Goal: Task Accomplishment & Management: Use online tool/utility

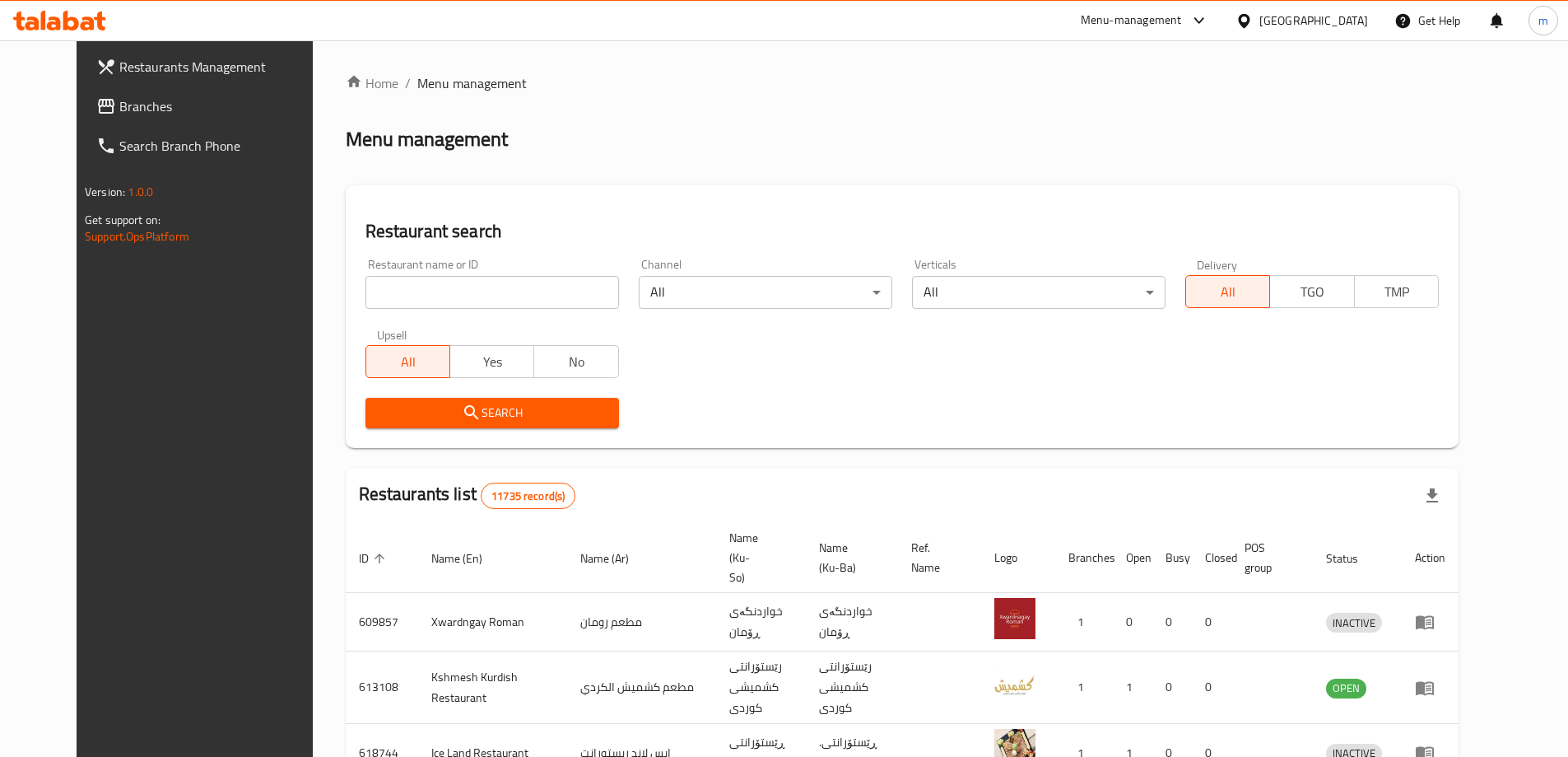
click at [380, 280] on input "search" at bounding box center [493, 292] width 254 height 33
paste input "D & T Grill House"
click button "Search" at bounding box center [493, 413] width 254 height 31
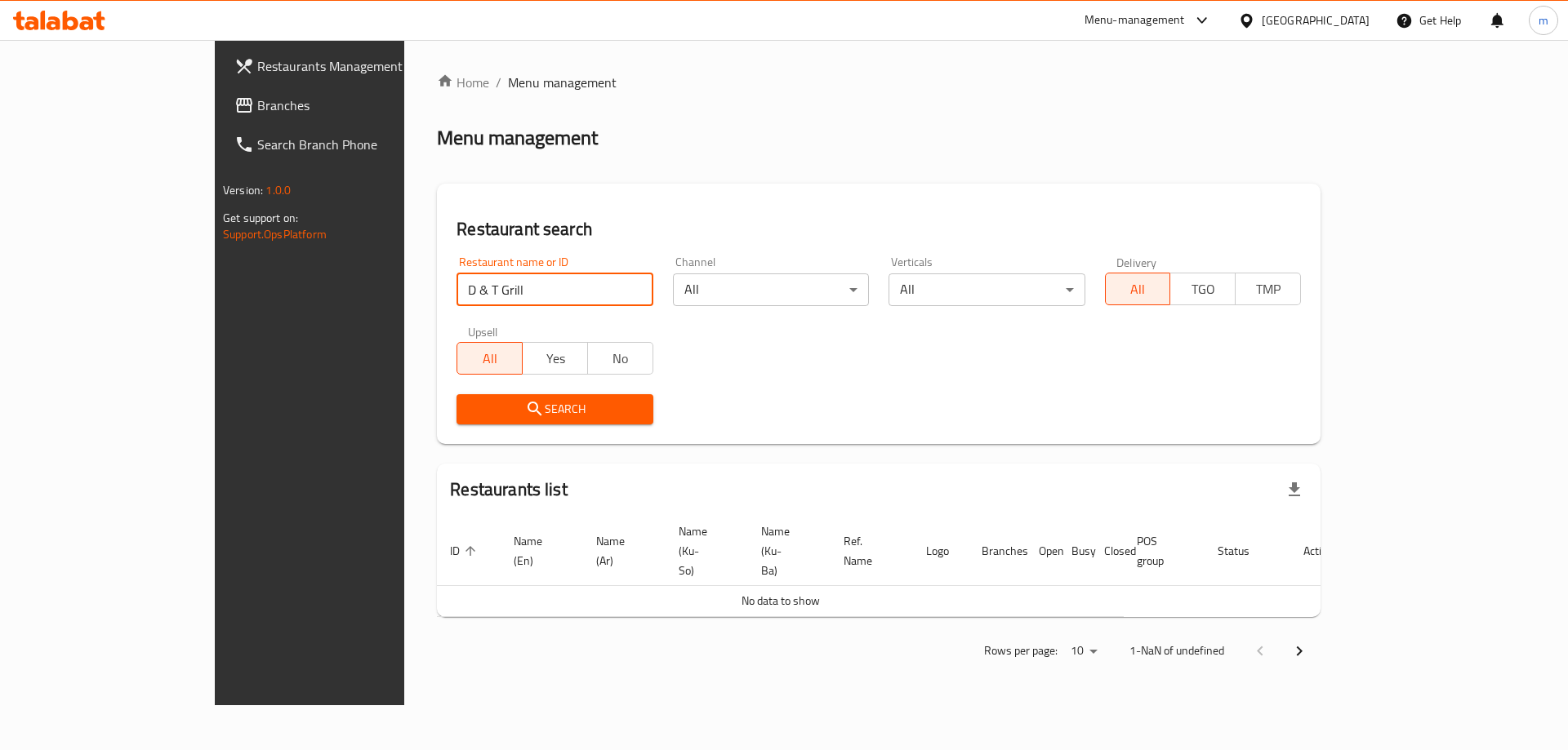
type input "D & T Grill House"
click button "Search" at bounding box center [554, 409] width 196 height 31
click at [258, 95] on span "Branches" at bounding box center [360, 104] width 207 height 20
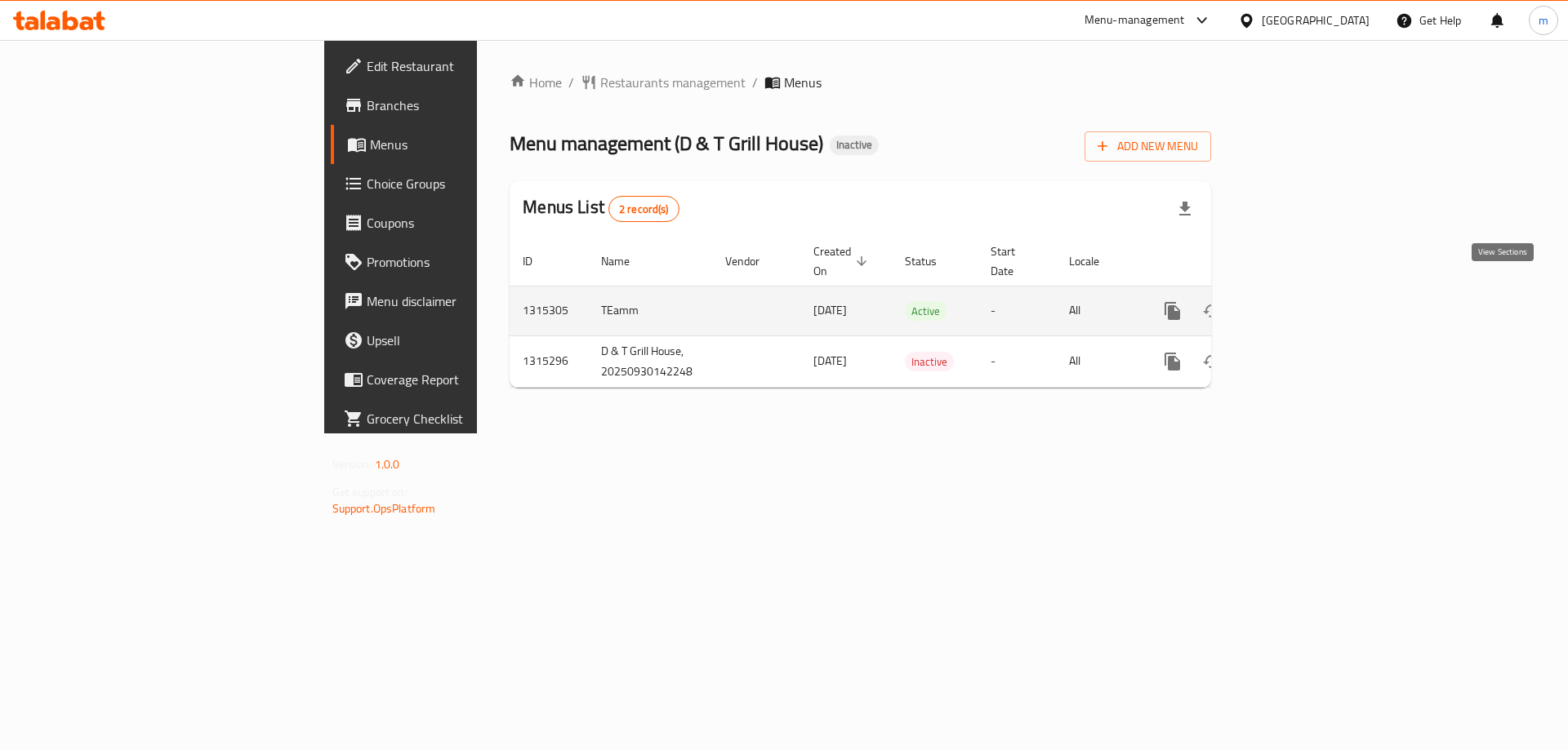
click at [1310, 293] on link "enhanced table" at bounding box center [1290, 311] width 39 height 39
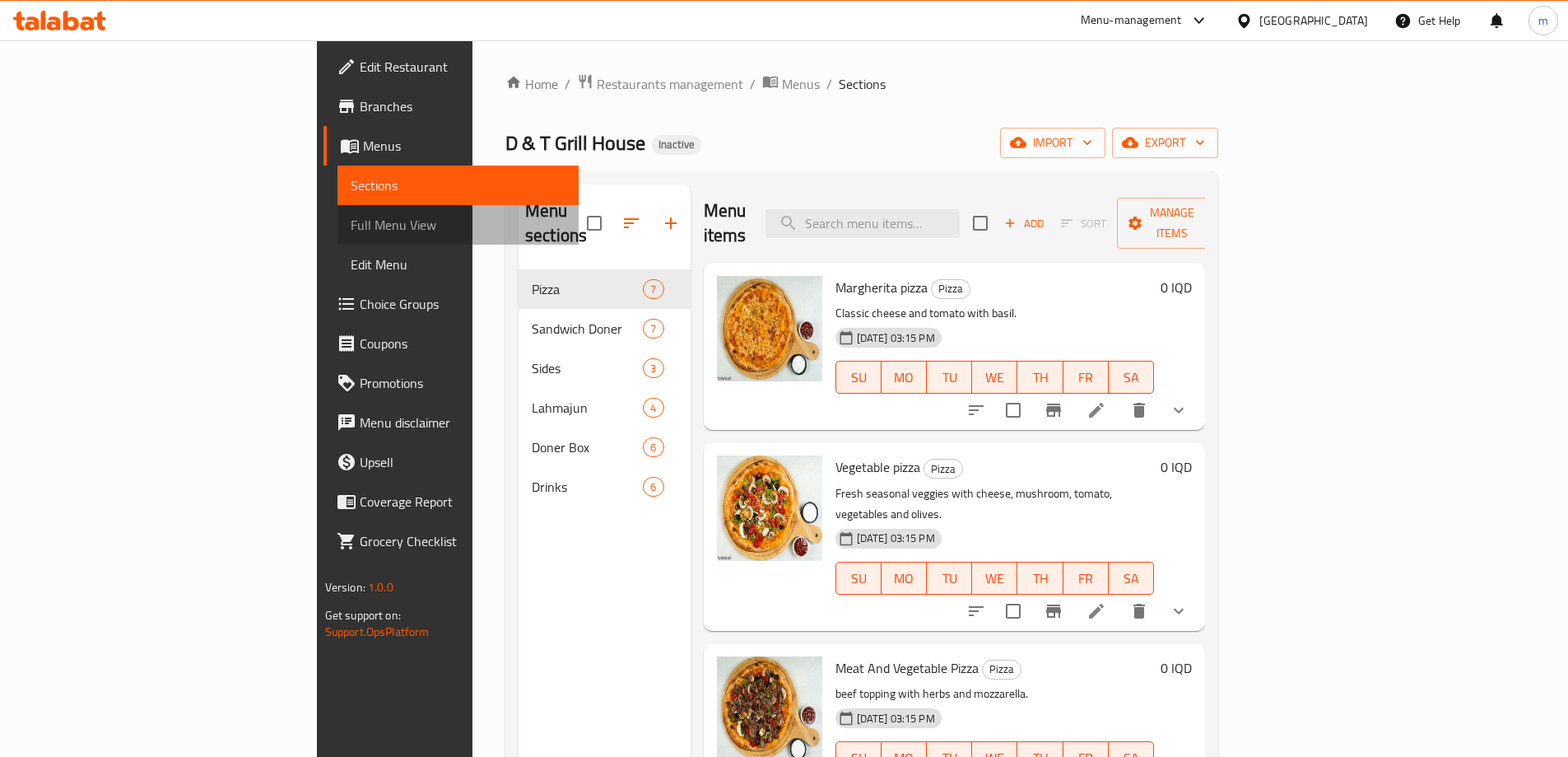
click at [350, 235] on span "Full Menu View" at bounding box center [458, 225] width 215 height 20
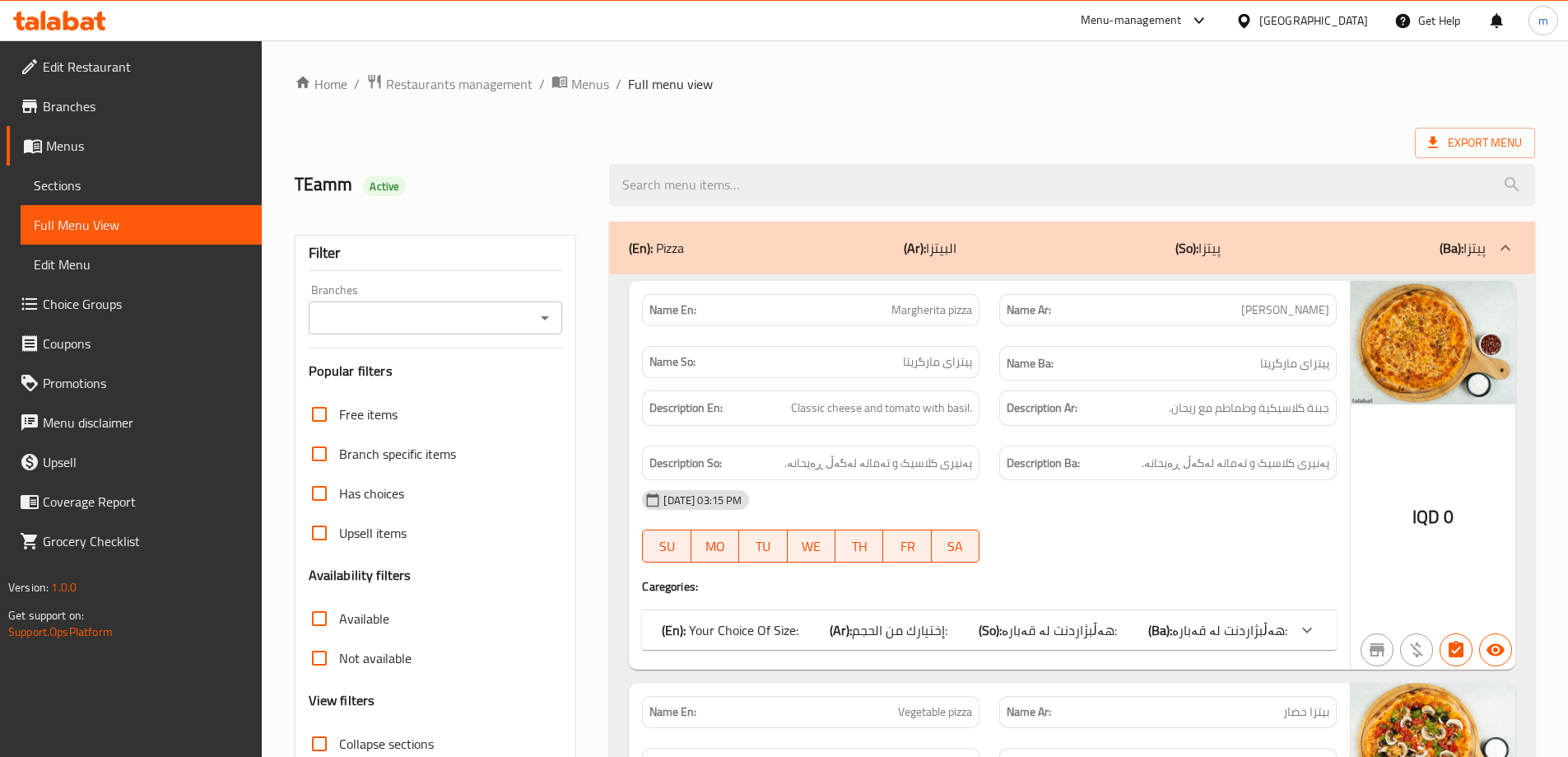
click at [536, 322] on icon "Open" at bounding box center [544, 317] width 20 height 20
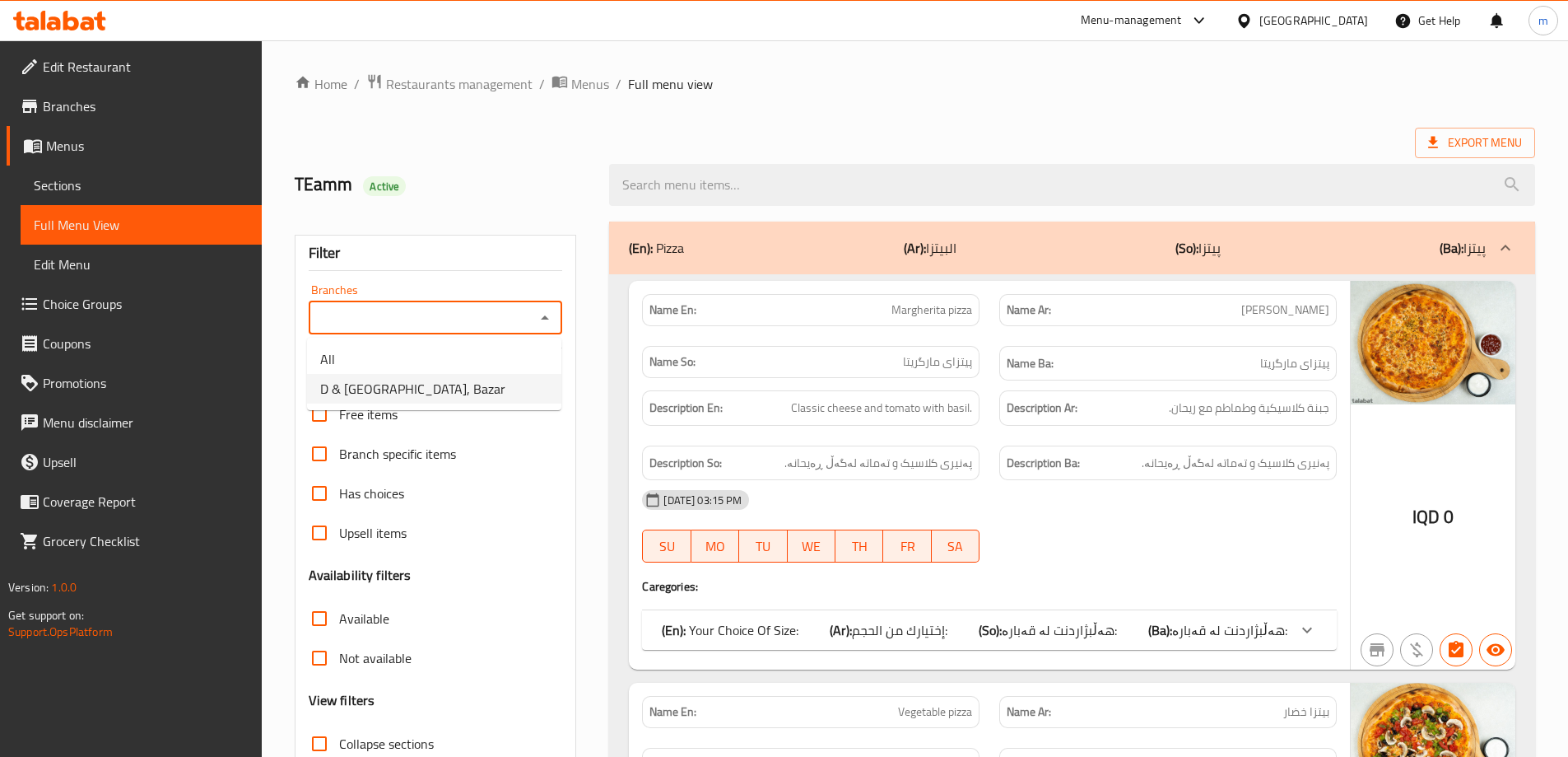
click at [542, 394] on li "D & [GEOGRAPHIC_DATA], Bazar" at bounding box center [434, 388] width 254 height 30
type input "D & [GEOGRAPHIC_DATA], Bazar"
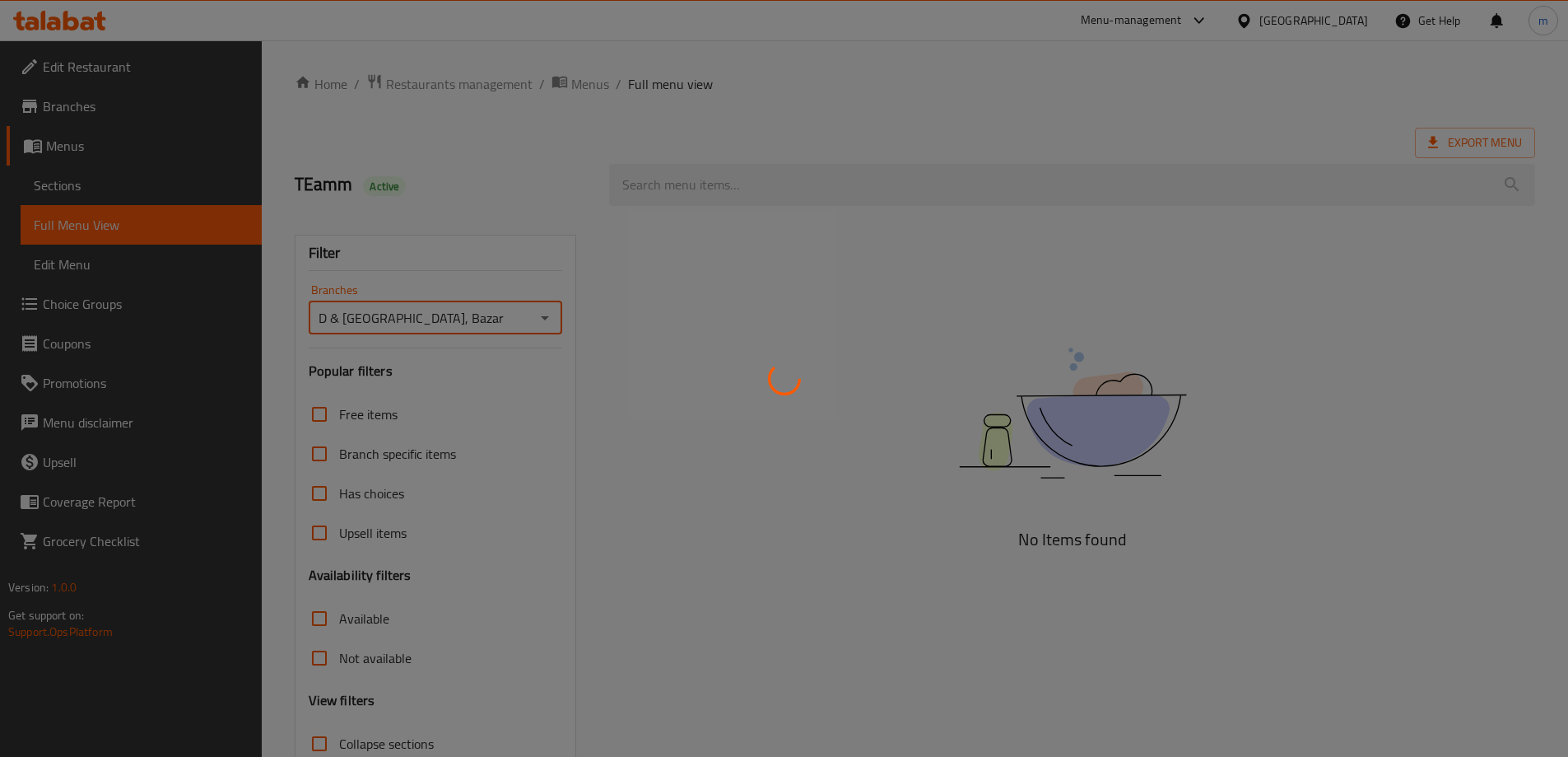
click at [664, 190] on div at bounding box center [784, 378] width 1568 height 757
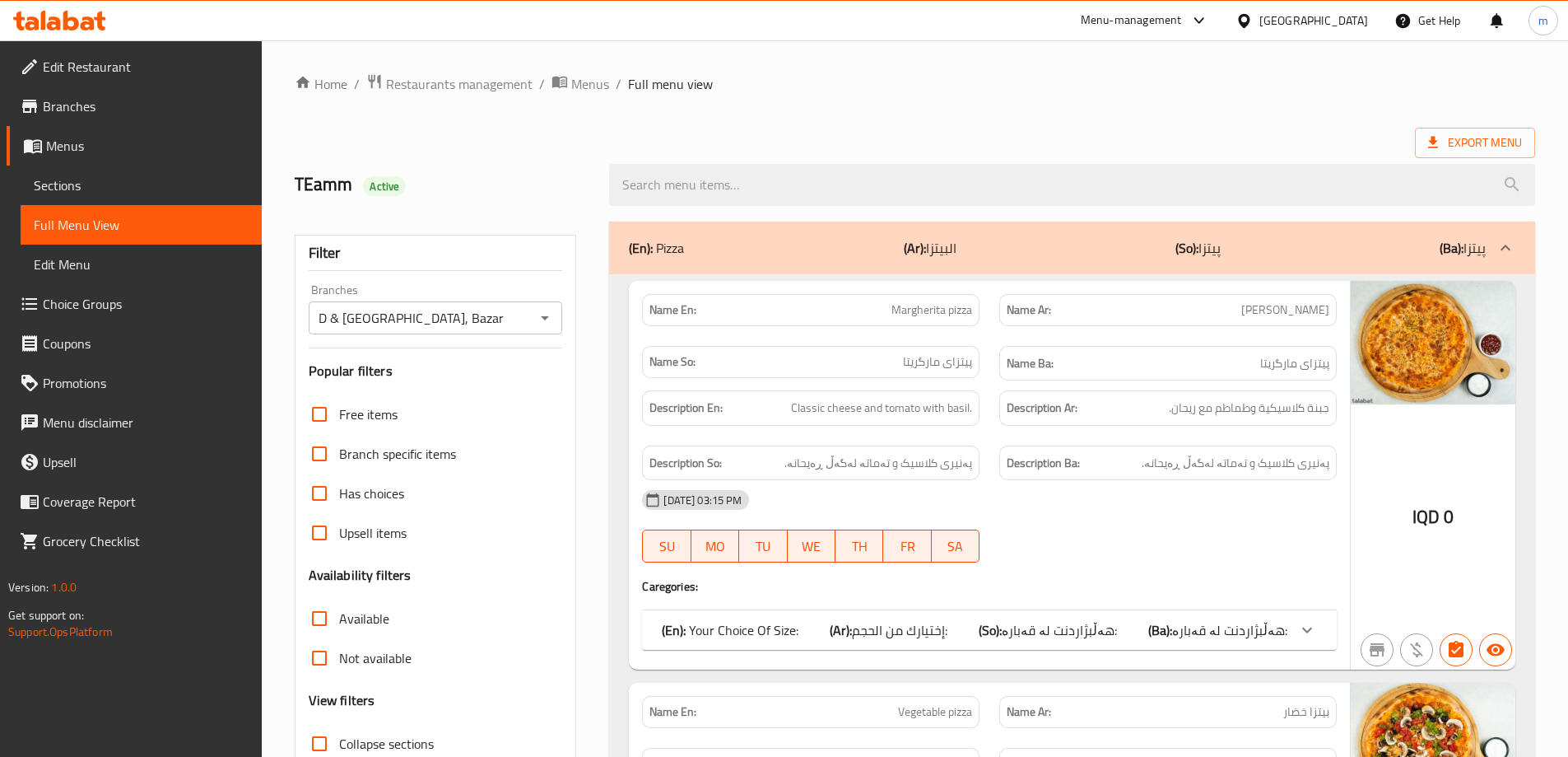
click at [664, 190] on input "search" at bounding box center [1072, 184] width 926 height 42
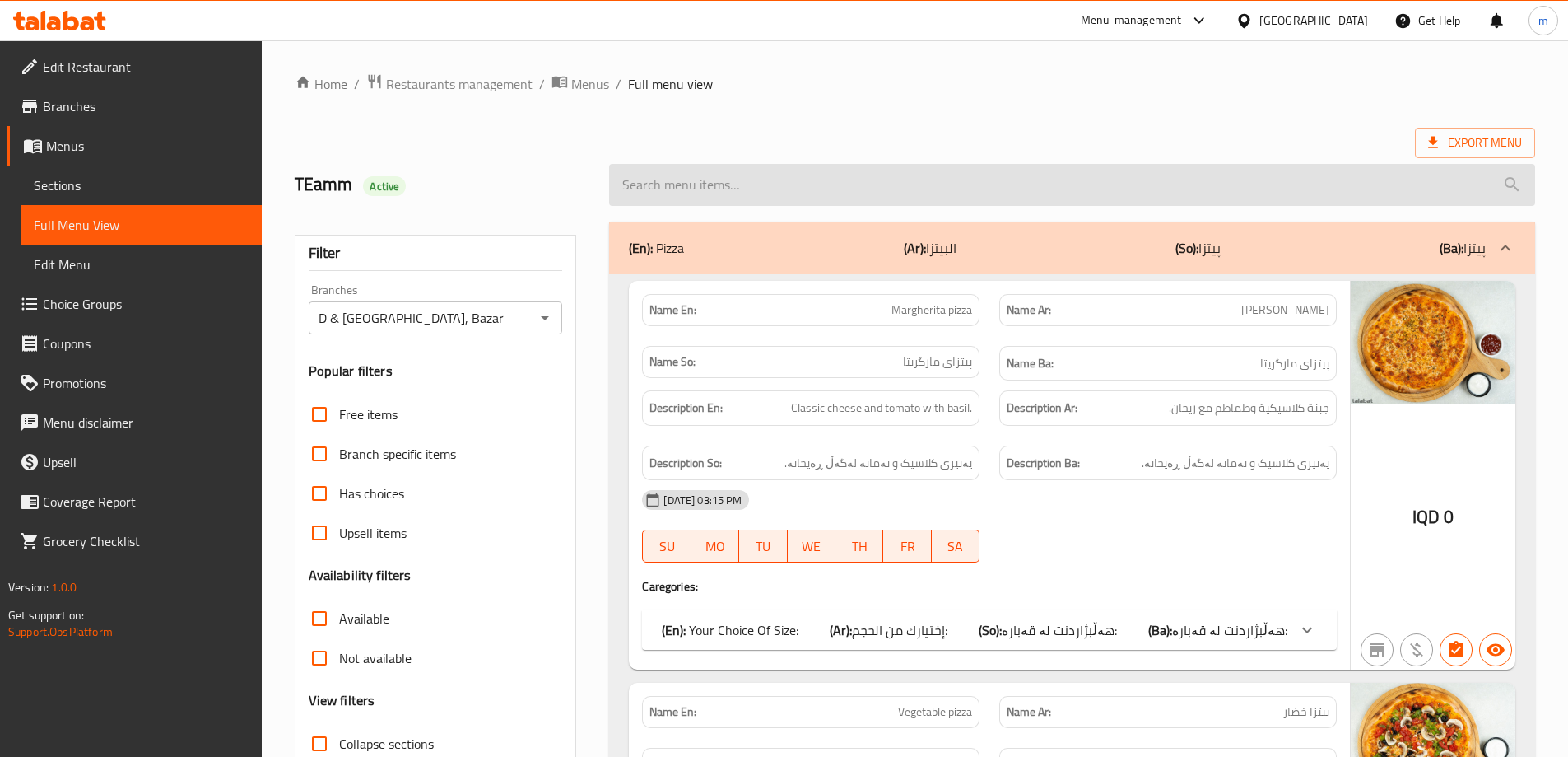
click at [874, 192] on input "search" at bounding box center [1072, 184] width 926 height 42
paste input "Pepperoni Pizza"
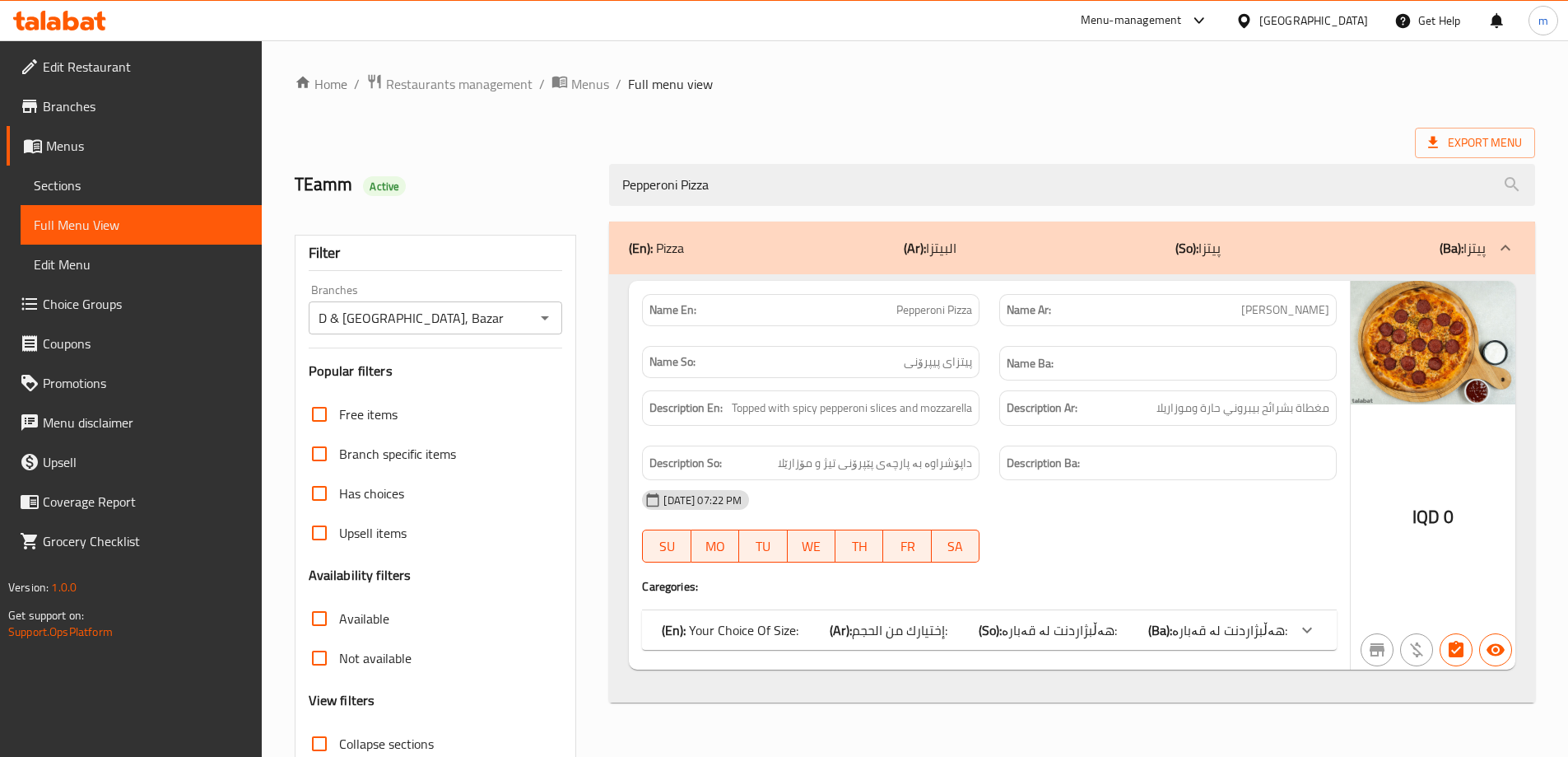
scroll to position [119, 0]
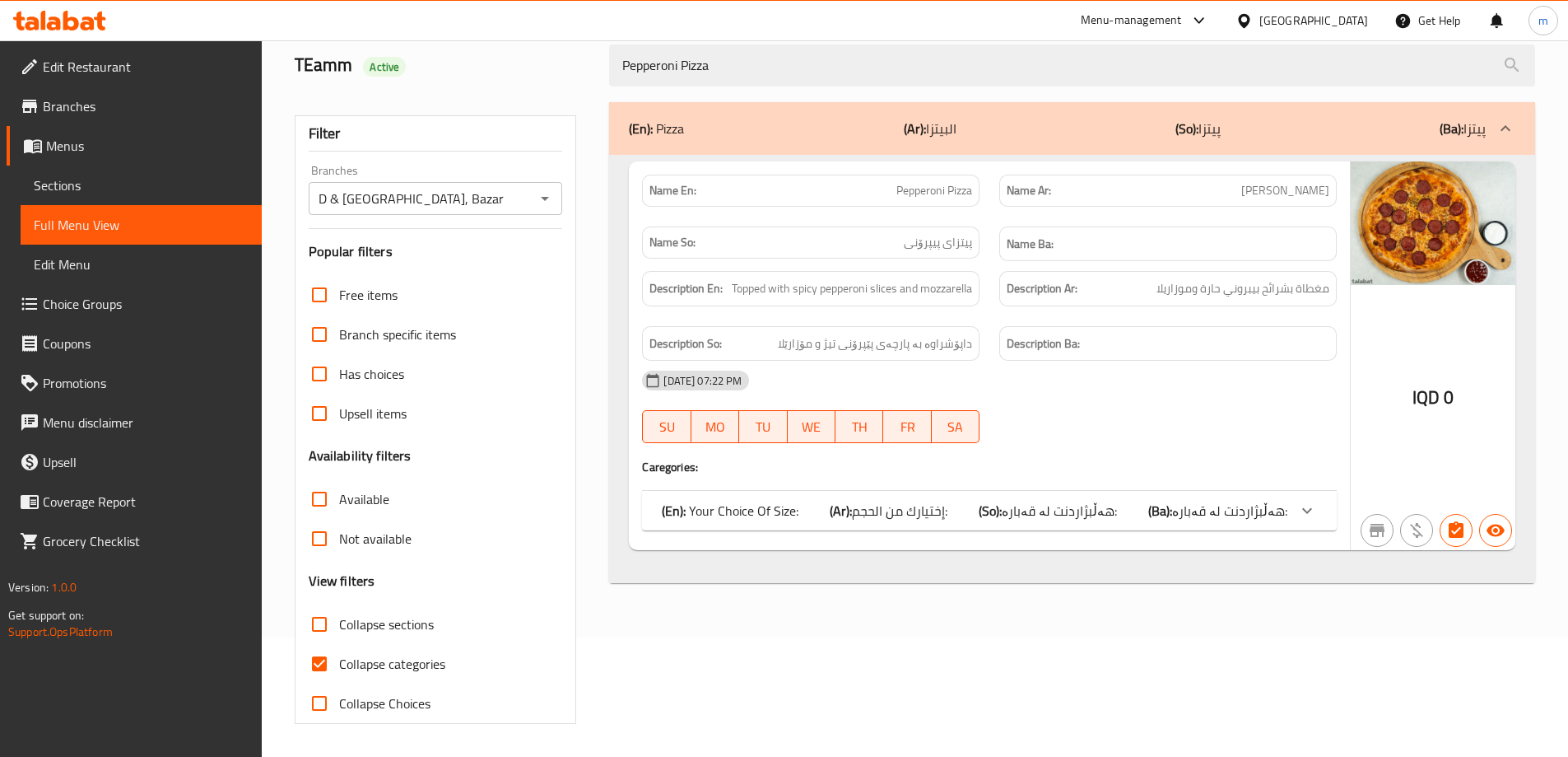
type input "Pepperoni Pizza"
click at [315, 633] on input "Collapse sections" at bounding box center [320, 624] width 39 height 39
checkbox input "true"
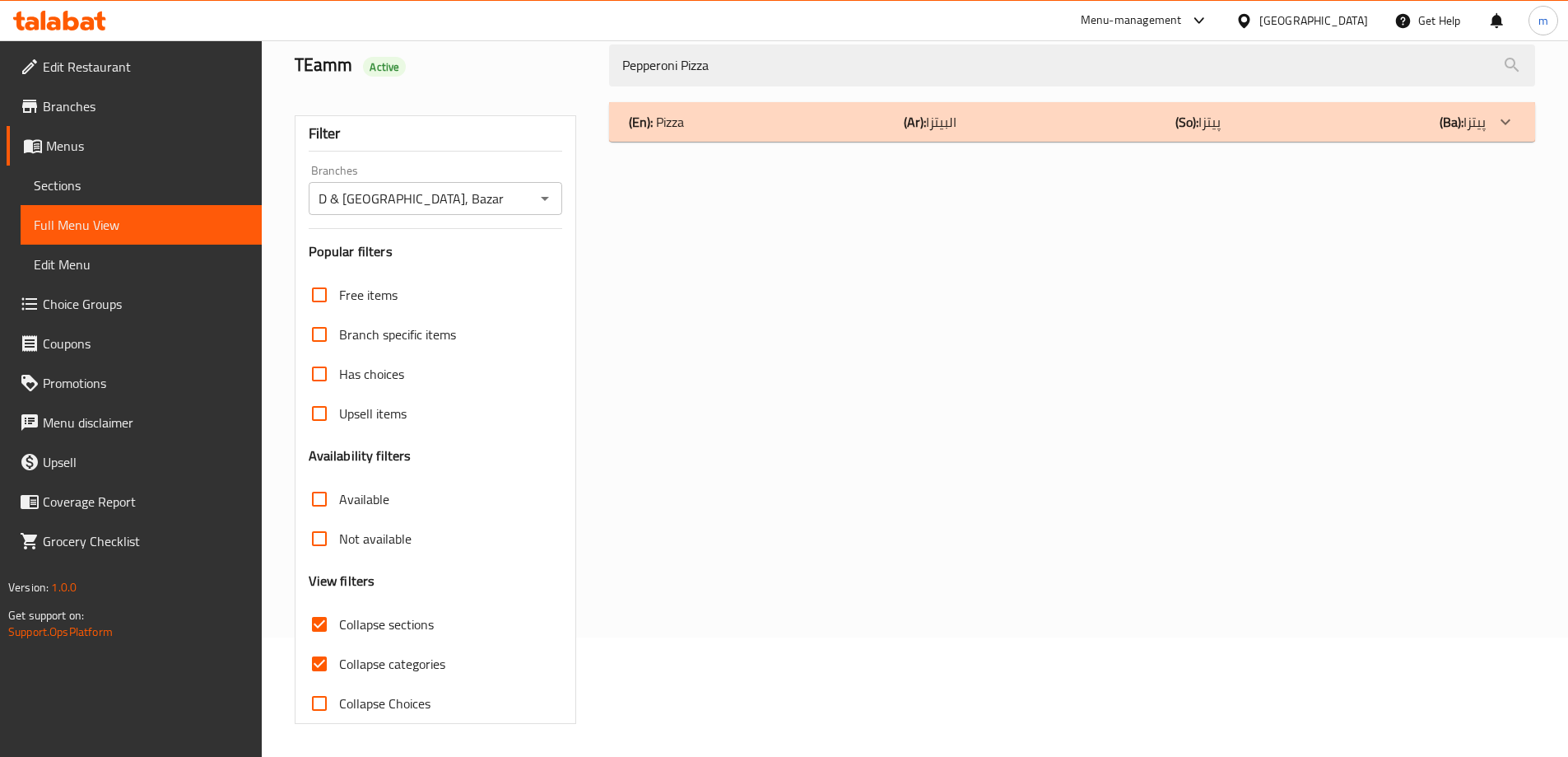
click at [325, 664] on input "Collapse categories" at bounding box center [320, 664] width 39 height 39
checkbox input "false"
click at [321, 628] on input "Collapse sections" at bounding box center [320, 624] width 39 height 39
checkbox input "false"
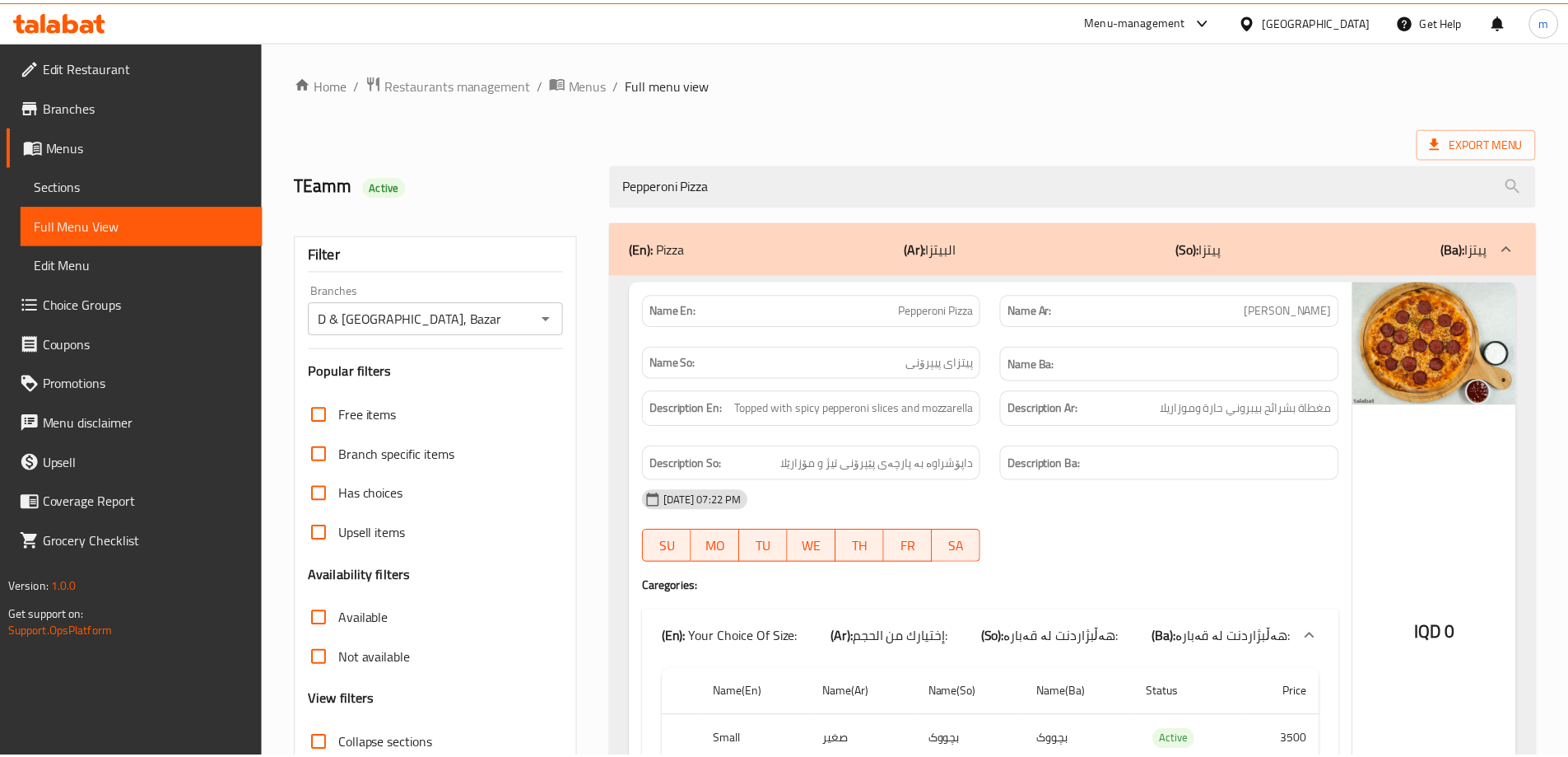
scroll to position [212, 0]
